Goal: Transaction & Acquisition: Download file/media

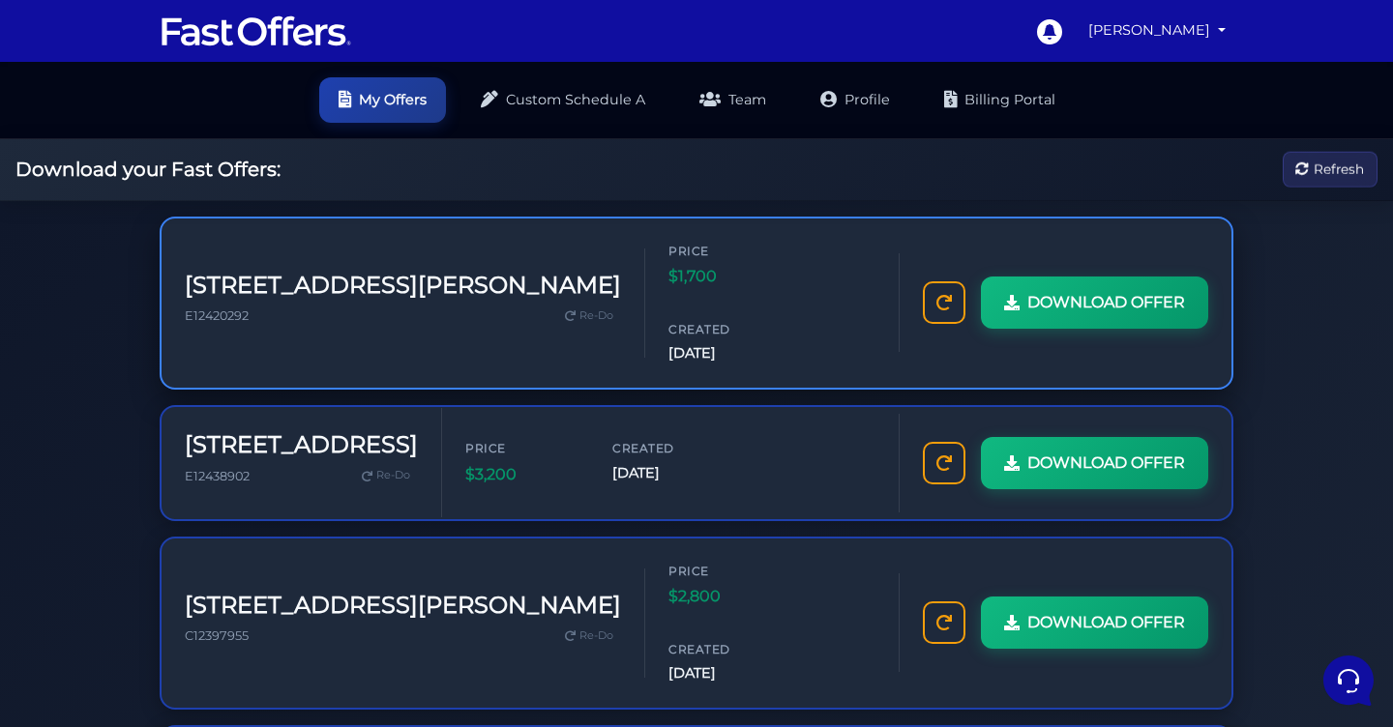
click at [861, 290] on div "Price $1,700 Created Oct 11, 2025" at bounding box center [771, 303] width 207 height 123
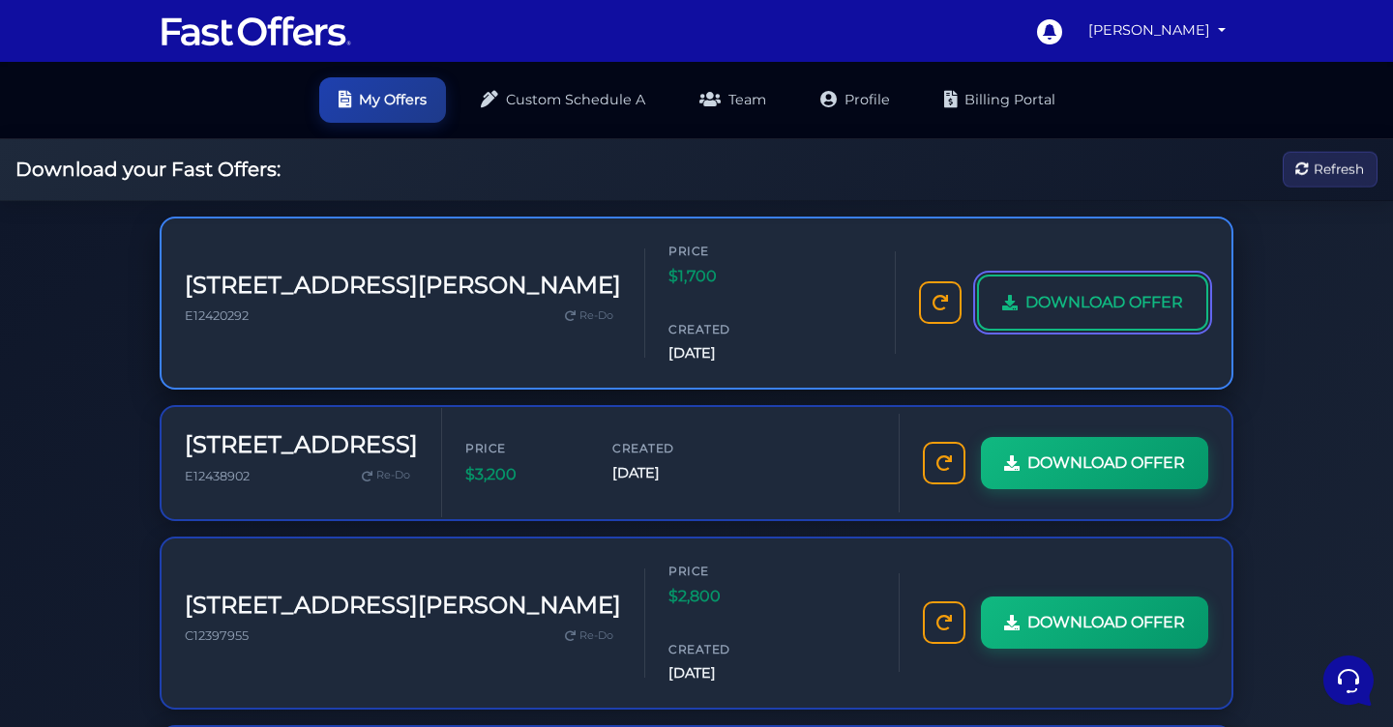
click at [1067, 290] on span "DOWNLOAD OFFER" at bounding box center [1104, 302] width 158 height 25
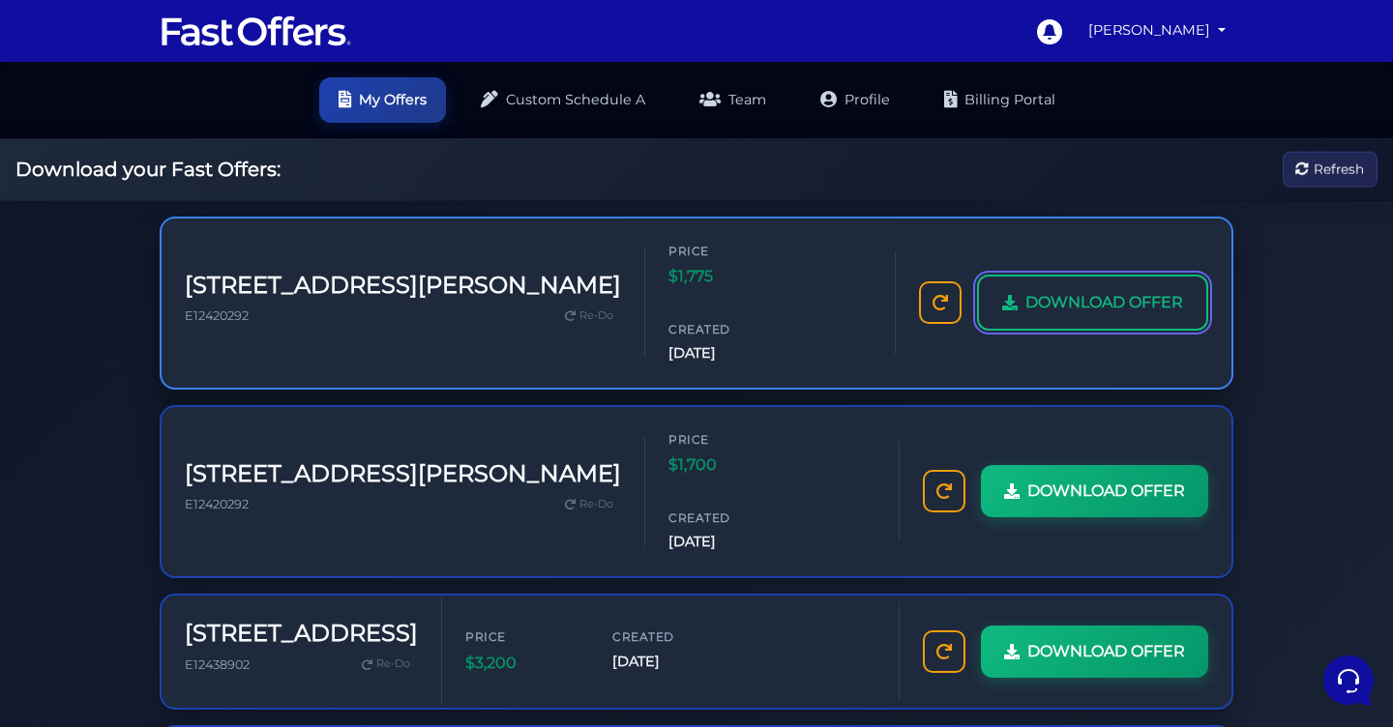
click at [1141, 290] on link "DOWNLOAD OFFER" at bounding box center [1092, 303] width 231 height 56
